Goal: Information Seeking & Learning: Learn about a topic

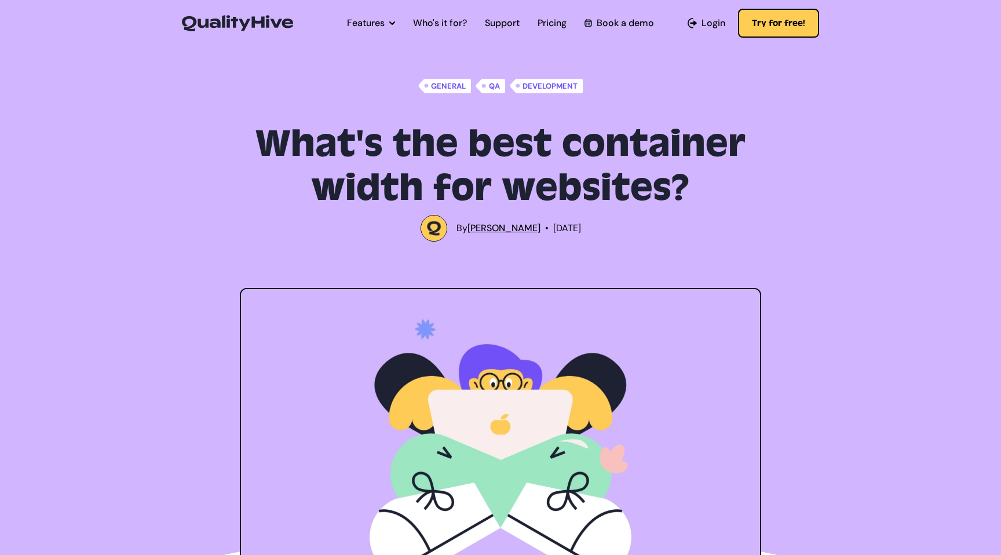
click at [281, 22] on img at bounding box center [237, 23] width 111 height 16
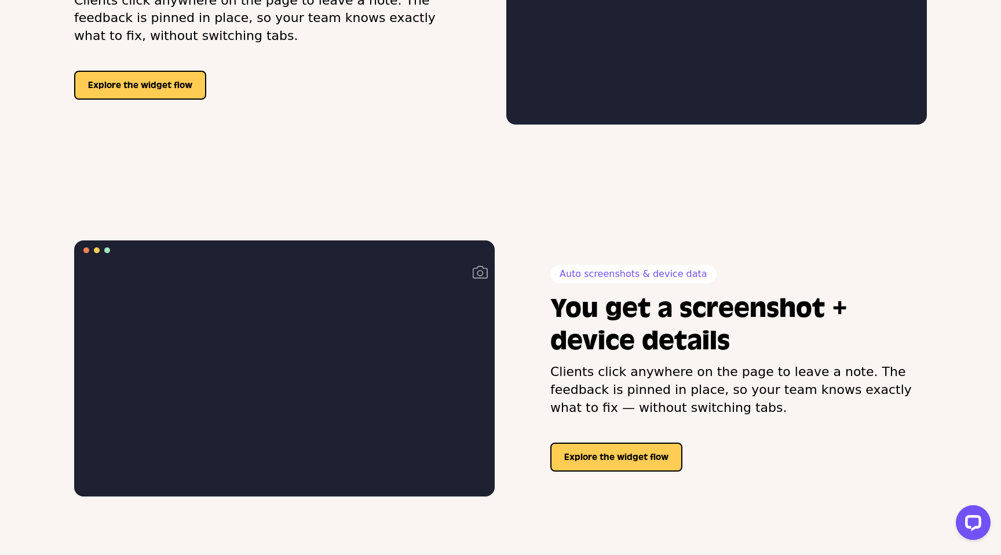
scroll to position [787, 0]
